Goal: Transaction & Acquisition: Purchase product/service

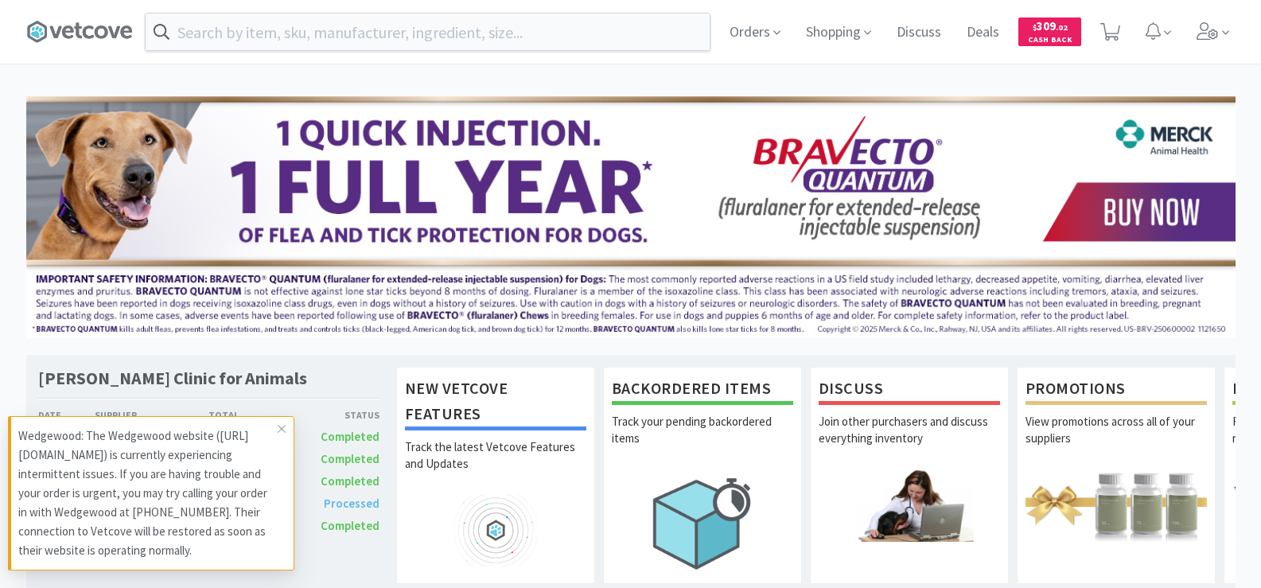
click at [276, 53] on div "Orders Shopping Discuss Discuss Deals Deals $ 309 . 02 Cash Back" at bounding box center [630, 32] width 1209 height 64
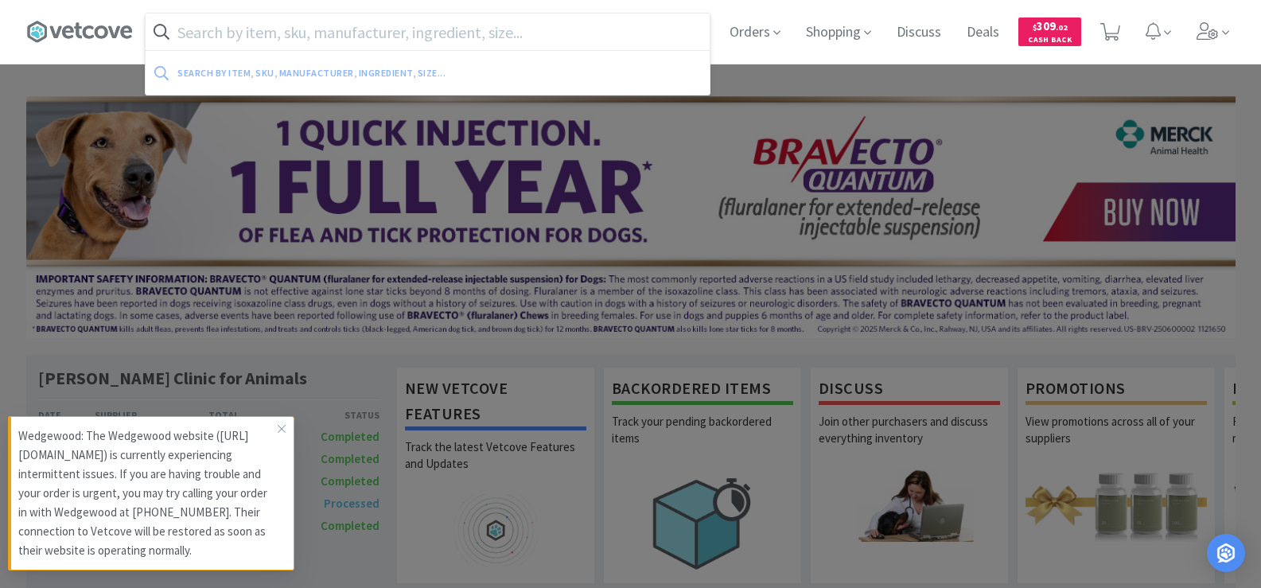
click at [278, 44] on input "text" at bounding box center [428, 32] width 564 height 37
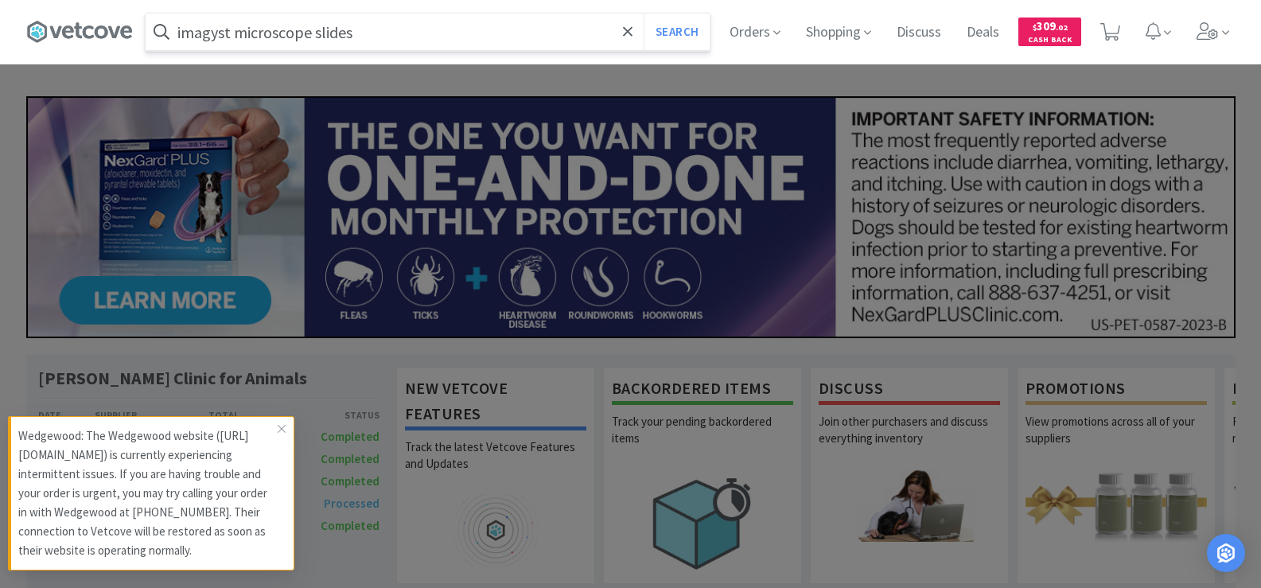
click at [644, 14] on button "Search" at bounding box center [677, 32] width 66 height 37
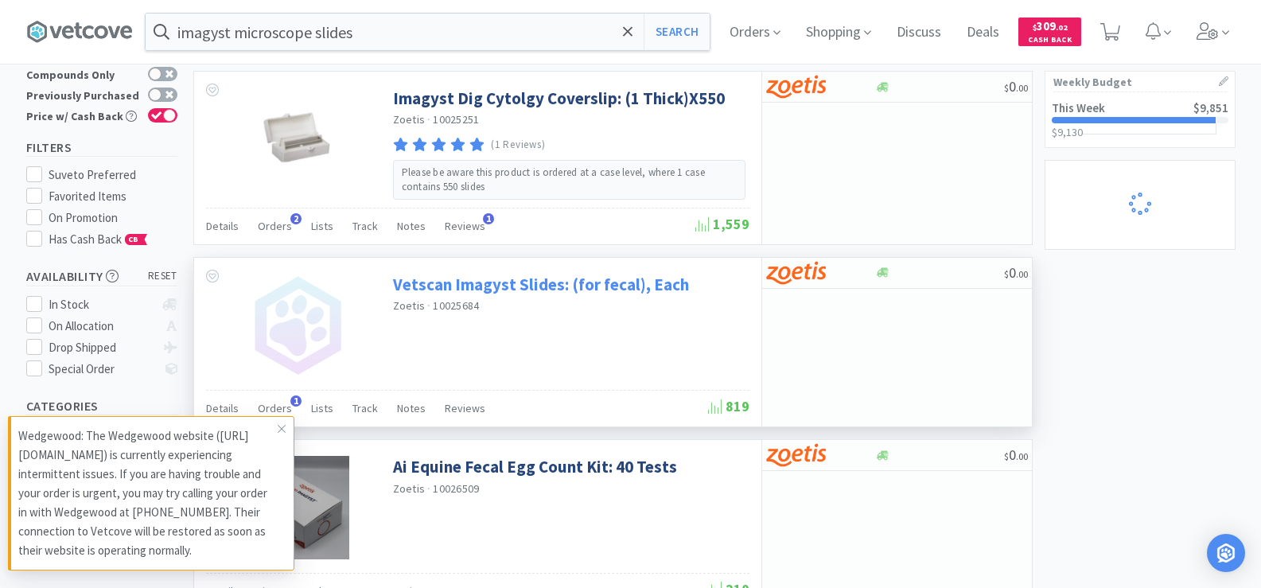
scroll to position [71, 0]
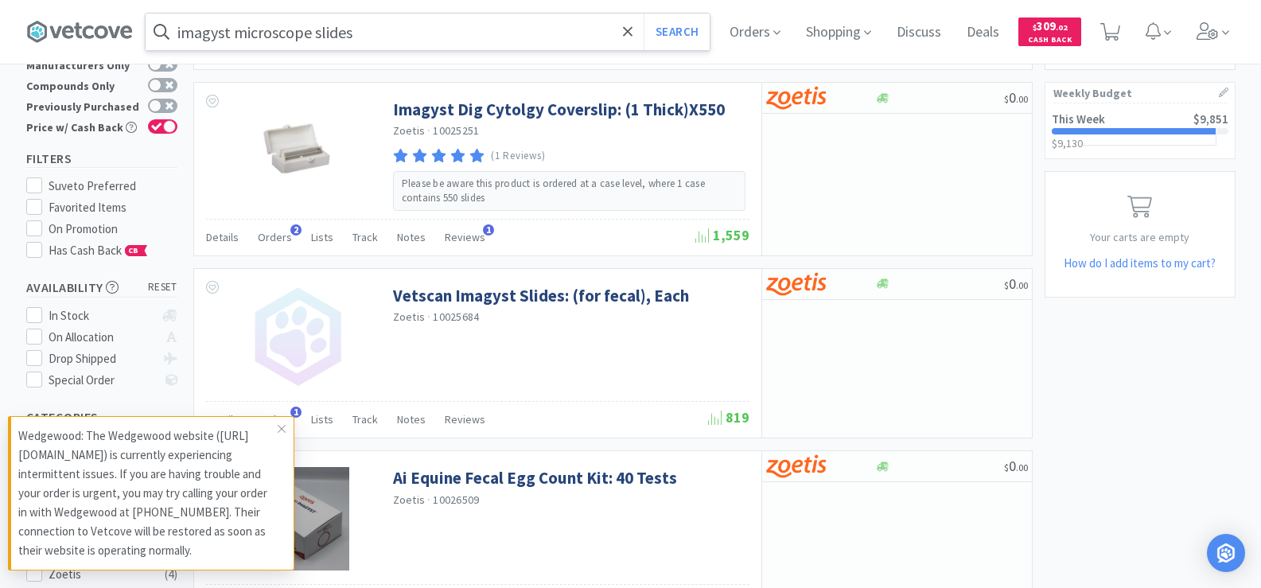
click at [370, 33] on input "imagyst microscope slides" at bounding box center [428, 32] width 564 height 37
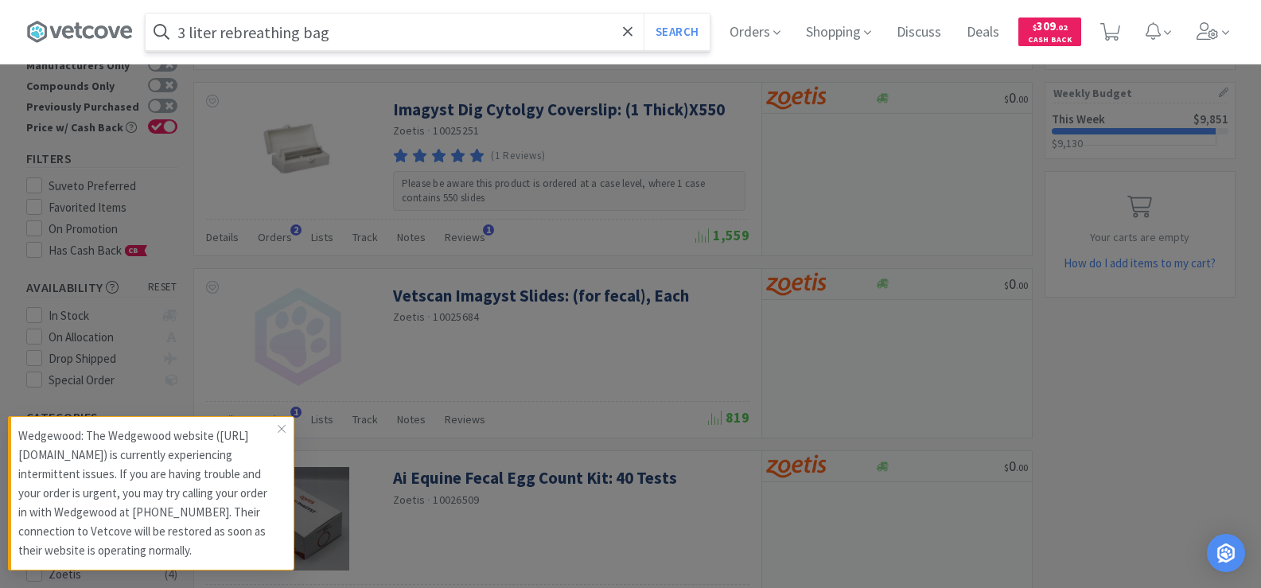
type input "3 liter rebreathing bag"
click at [644, 14] on button "Search" at bounding box center [677, 32] width 66 height 37
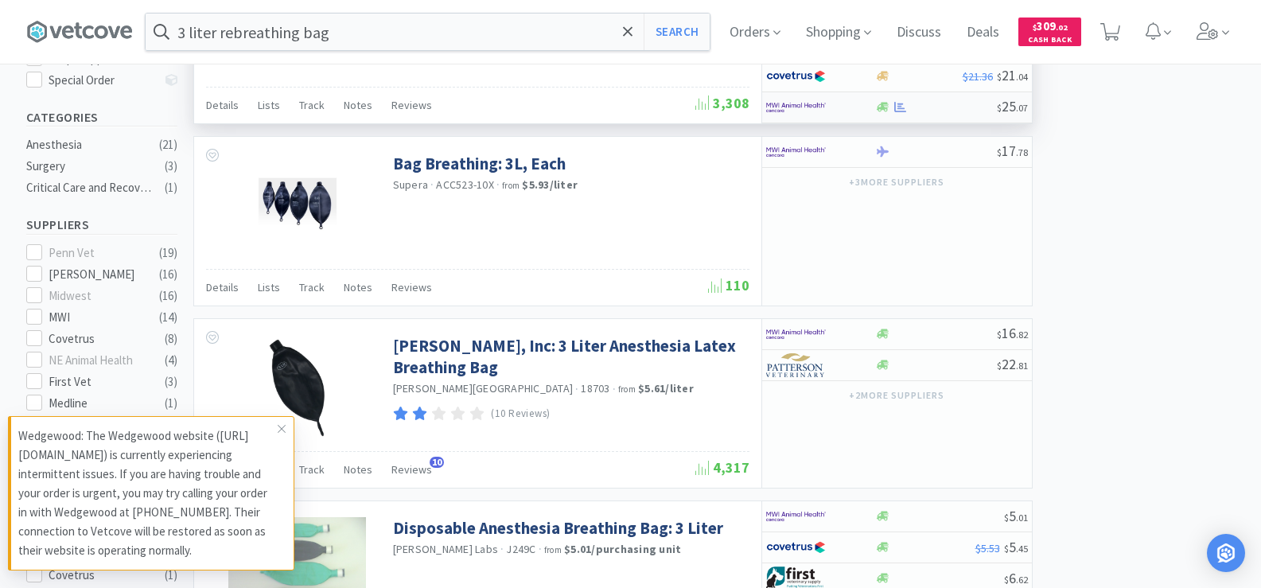
scroll to position [398, 0]
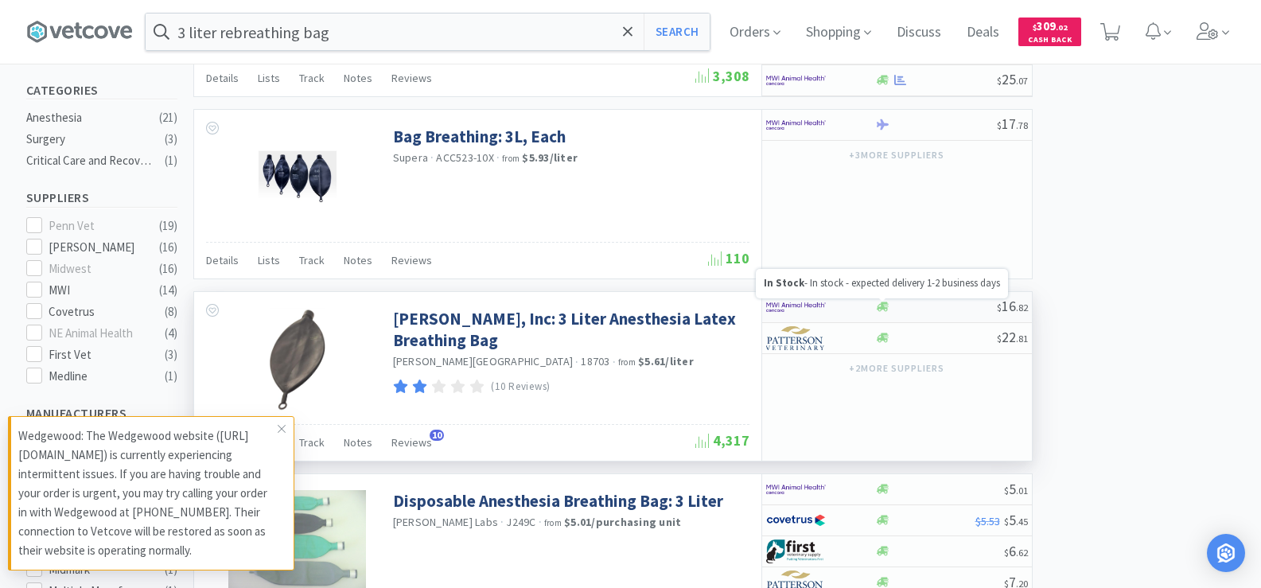
click at [877, 309] on icon at bounding box center [883, 307] width 12 height 10
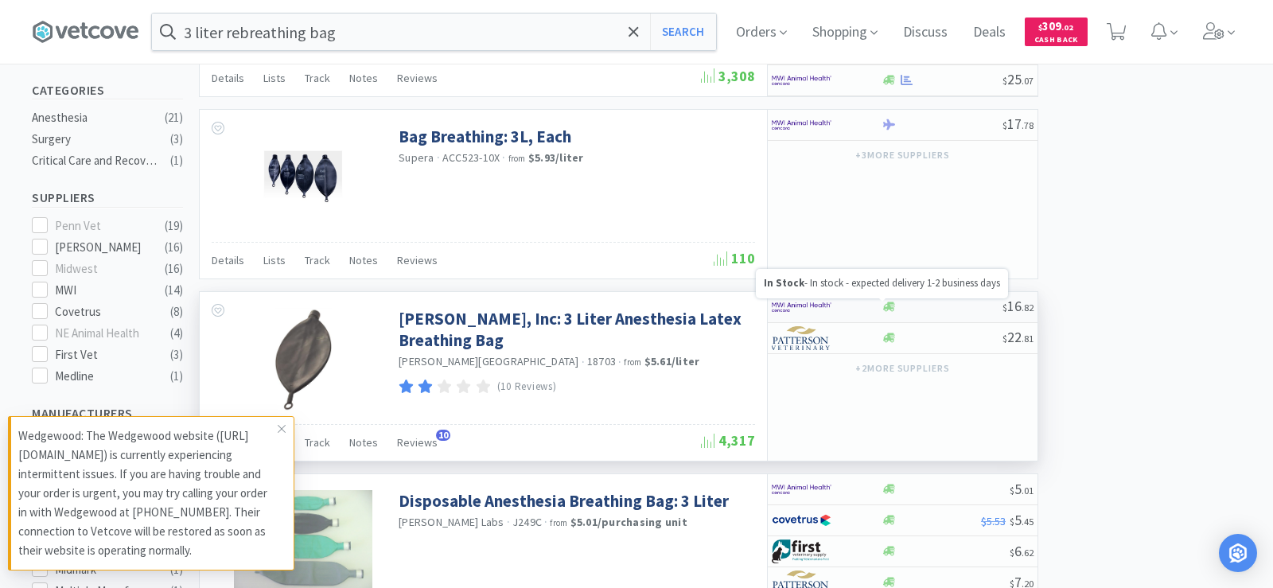
select select "1"
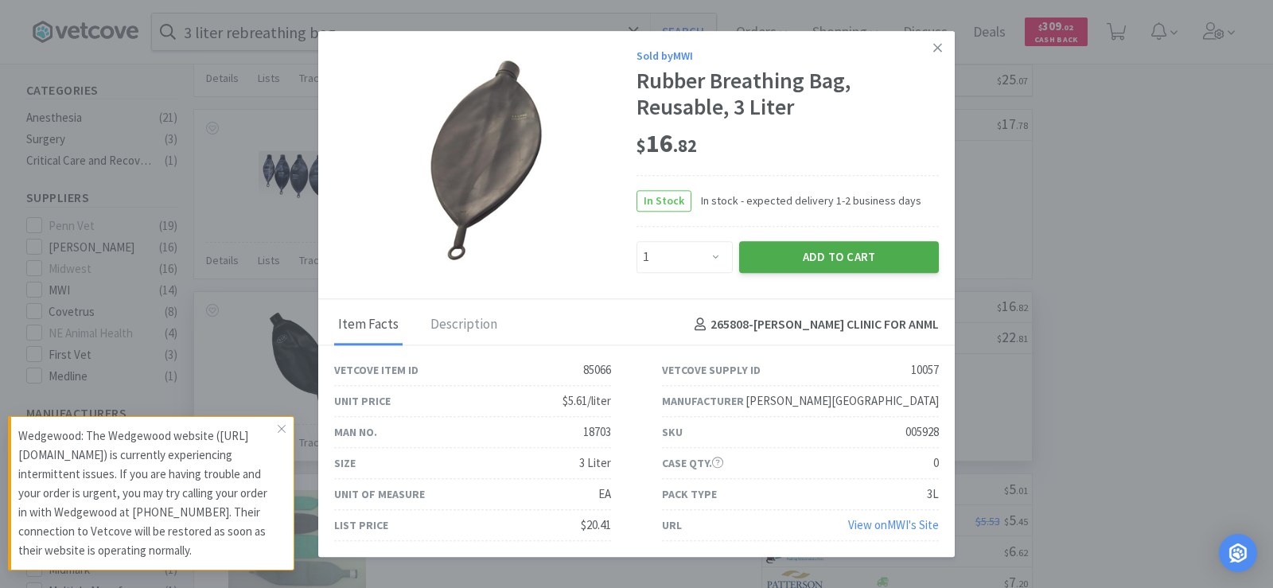
click at [868, 260] on button "Add to Cart" at bounding box center [839, 257] width 200 height 32
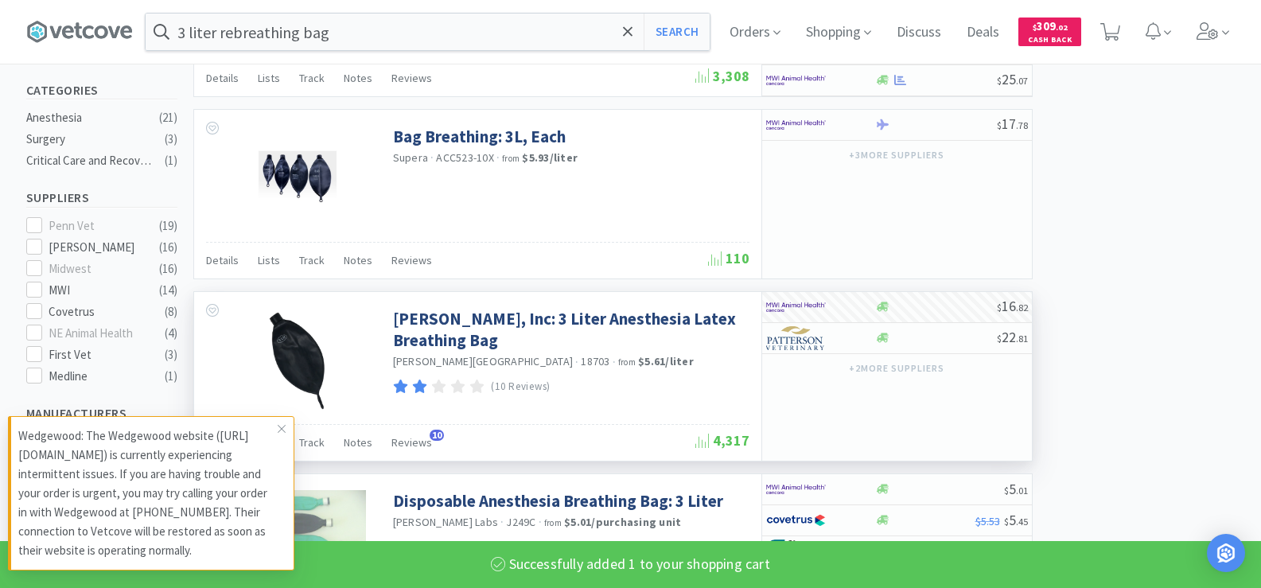
select select "1"
